Goal: Navigation & Orientation: Find specific page/section

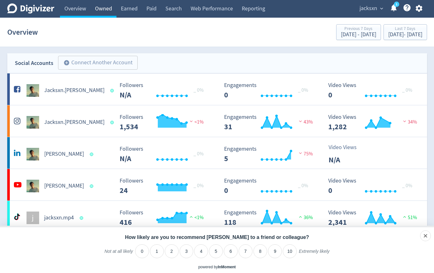
click at [101, 4] on link "Owned" at bounding box center [104, 9] width 26 height 18
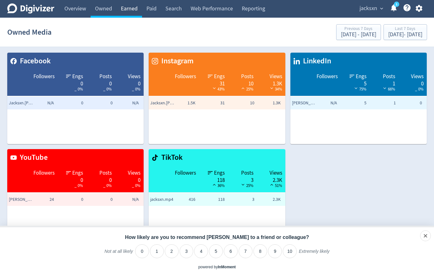
click at [130, 11] on link "Earned" at bounding box center [129, 9] width 26 height 18
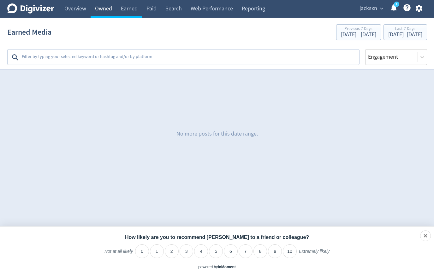
click at [100, 13] on link "Owned" at bounding box center [104, 9] width 26 height 18
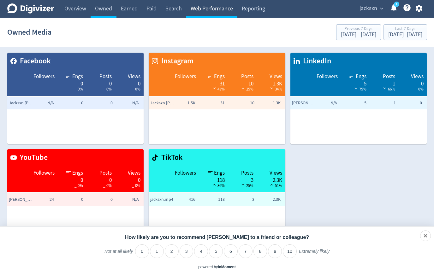
click at [203, 9] on link "Web Performance" at bounding box center [211, 9] width 51 height 18
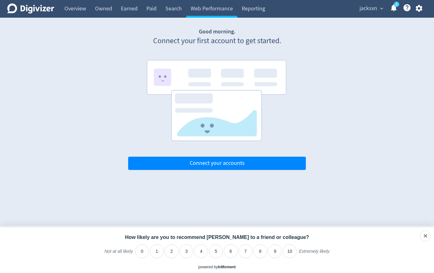
click at [164, 18] on div "Digivizer Logo [PERSON_NAME] Logo Overview Owned Earned Paid Search Web Perform…" at bounding box center [217, 85] width 434 height 170
click at [169, 14] on link "Search" at bounding box center [173, 9] width 25 height 18
click at [74, 11] on link "Overview" at bounding box center [75, 9] width 31 height 18
